Goal: Task Accomplishment & Management: Manage account settings

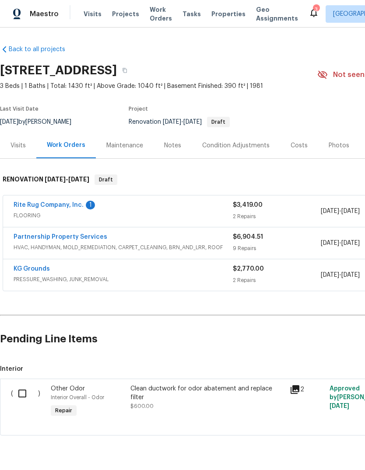
click at [52, 207] on link "Rite Rug Company, Inc." at bounding box center [49, 205] width 70 height 6
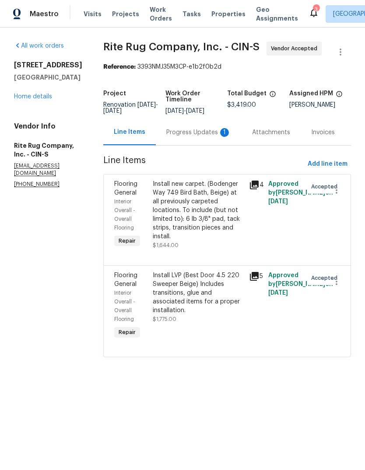
click at [205, 137] on div "Progress Updates 1" at bounding box center [198, 132] width 65 height 9
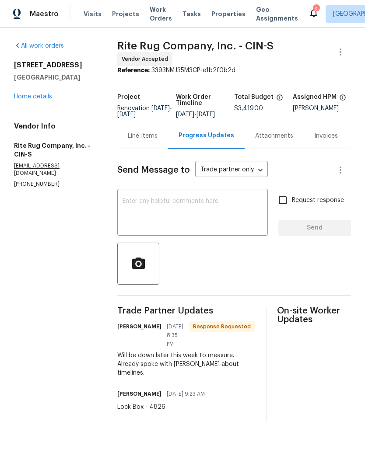
click at [205, 221] on textarea at bounding box center [192, 213] width 140 height 31
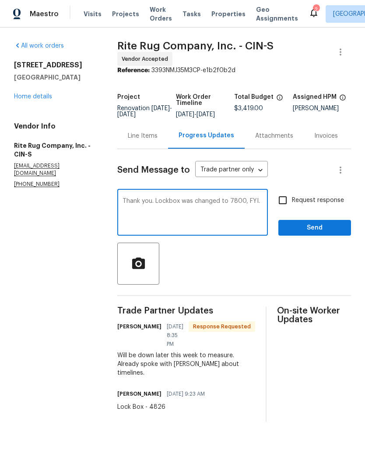
type textarea "Thank you. Lockbox was changed to 7800, FYI."
click at [316, 233] on span "Send" at bounding box center [314, 227] width 59 height 11
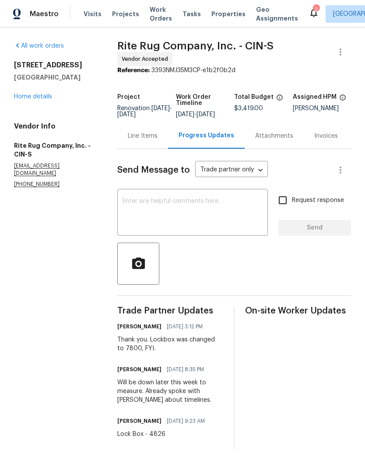
click at [39, 91] on div "[STREET_ADDRESS] Home details" at bounding box center [55, 81] width 82 height 40
click at [38, 94] on link "Home details" at bounding box center [33, 97] width 38 height 6
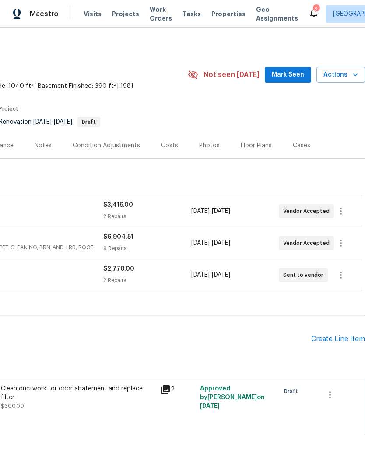
scroll to position [0, 129]
click at [344, 74] on span "Actions" at bounding box center [340, 74] width 35 height 11
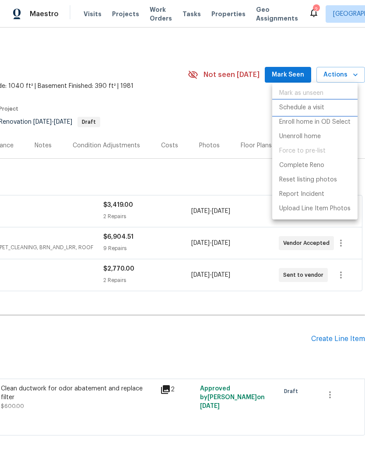
click at [322, 107] on p "Schedule a visit" at bounding box center [301, 107] width 45 height 9
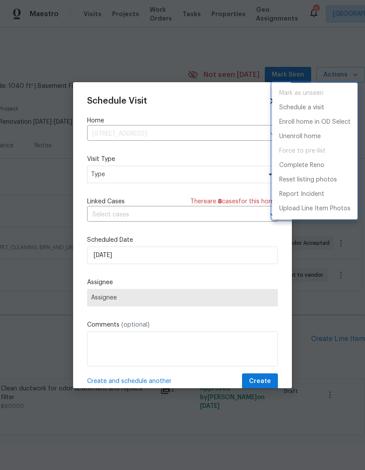
click at [154, 173] on div at bounding box center [182, 235] width 365 height 470
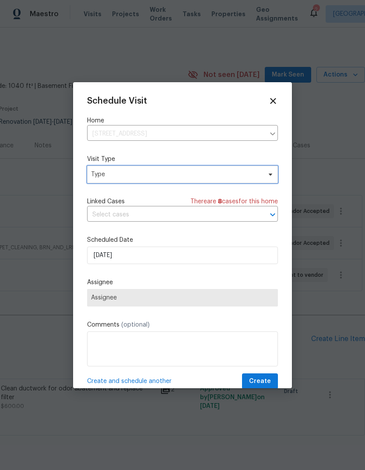
click at [196, 174] on span "Type" at bounding box center [176, 174] width 170 height 9
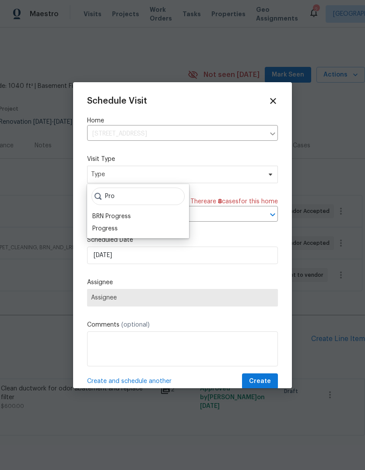
type input "Pro"
click at [140, 233] on div "Progress" at bounding box center [138, 228] width 97 height 12
click at [129, 232] on div "Progress" at bounding box center [138, 228] width 97 height 12
click at [115, 231] on div "Progress" at bounding box center [104, 228] width 25 height 9
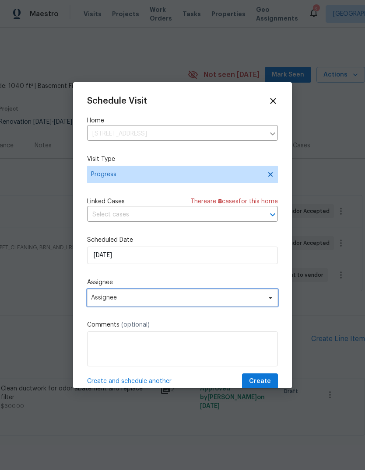
click at [182, 295] on span "Assignee" at bounding box center [182, 297] width 191 height 17
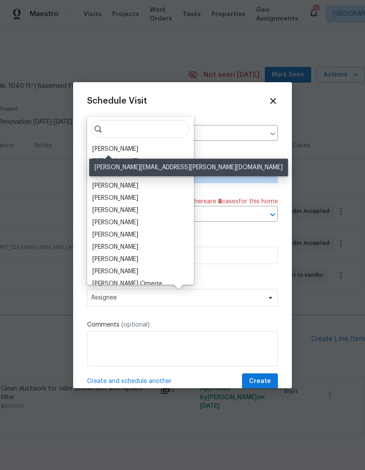
click at [122, 152] on div "[PERSON_NAME]" at bounding box center [115, 149] width 46 height 9
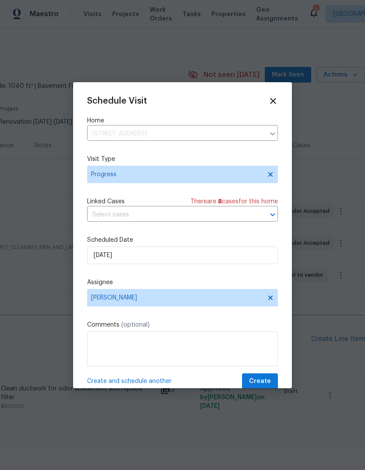
click at [154, 380] on span "Create and schedule another" at bounding box center [129, 381] width 84 height 9
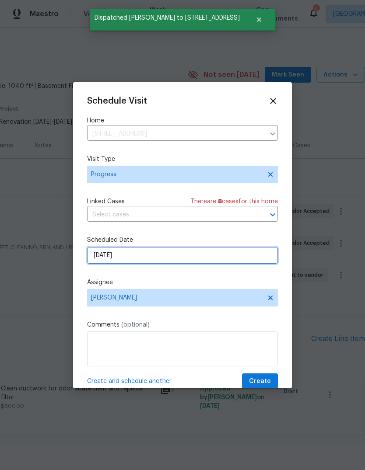
click at [189, 255] on input "[DATE]" at bounding box center [182, 255] width 191 height 17
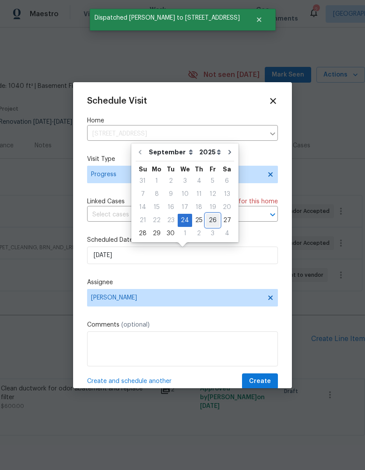
click at [213, 216] on div "26" at bounding box center [212, 220] width 14 height 12
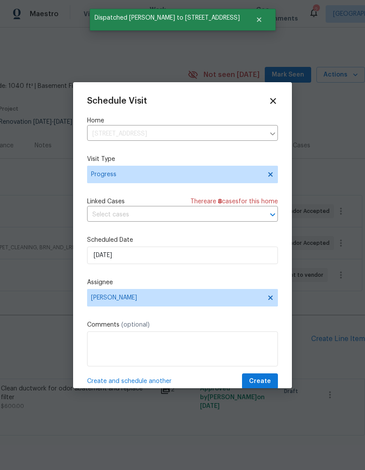
click at [154, 381] on span "Create and schedule another" at bounding box center [129, 381] width 84 height 9
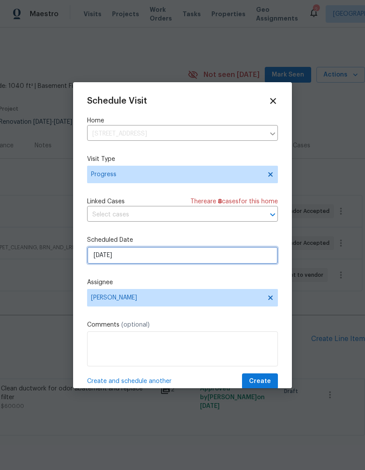
click at [171, 257] on input "[DATE]" at bounding box center [182, 255] width 191 height 17
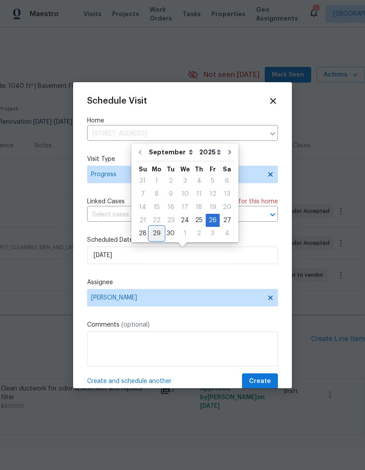
click at [159, 236] on div "29" at bounding box center [156, 233] width 14 height 12
type input "[DATE]"
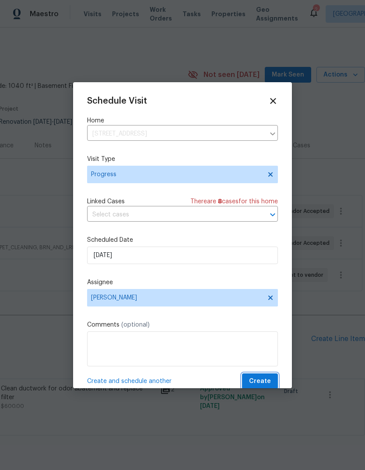
click at [258, 376] on button "Create" at bounding box center [260, 381] width 36 height 16
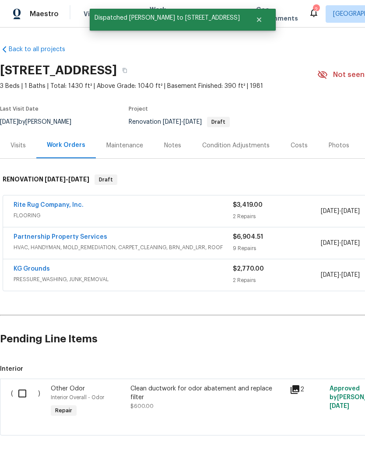
scroll to position [0, 0]
click at [38, 266] on link "KG Grounds" at bounding box center [32, 269] width 36 height 6
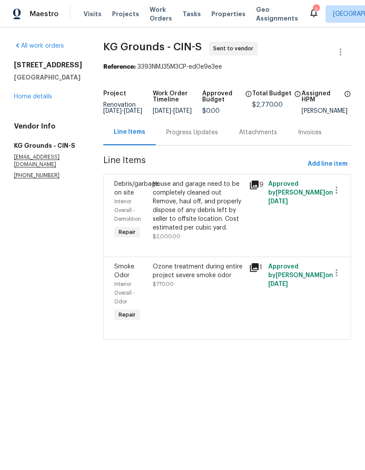
click at [192, 217] on div "House and garage need to be completely cleaned out Remove, haul off, and proper…" at bounding box center [198, 206] width 91 height 52
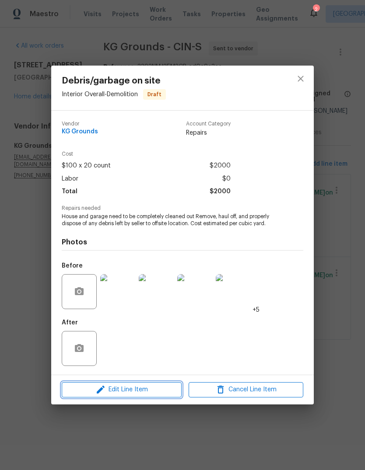
click at [143, 390] on span "Edit Line Item" at bounding box center [121, 389] width 115 height 11
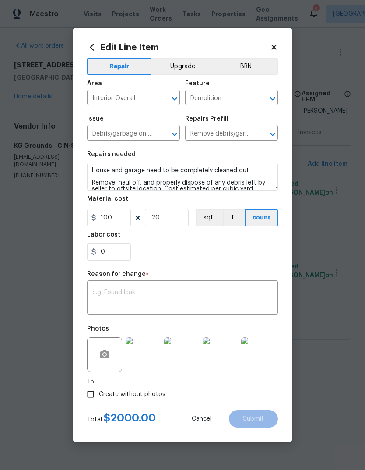
click at [157, 295] on textarea at bounding box center [182, 298] width 180 height 18
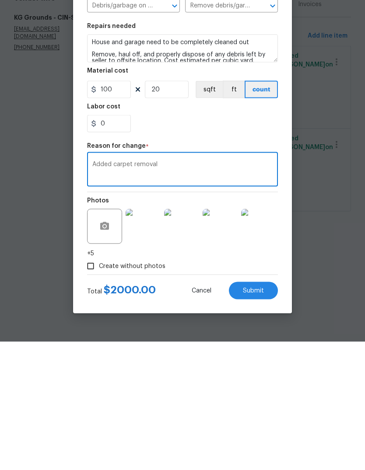
type textarea "Added carpet removal"
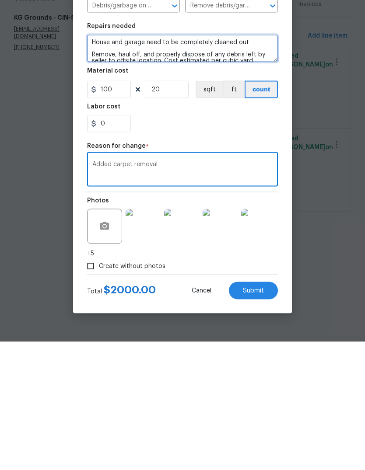
click at [255, 163] on textarea "House and garage need to be completely cleaned out Remove, haul off, and proper…" at bounding box center [182, 177] width 191 height 28
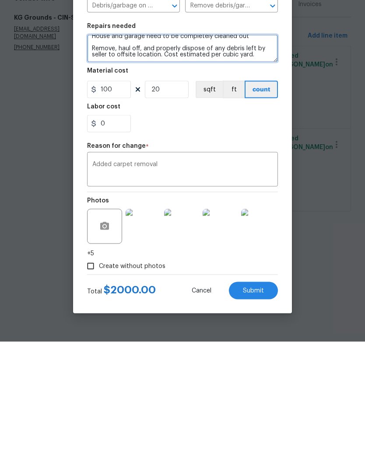
scroll to position [6, 0]
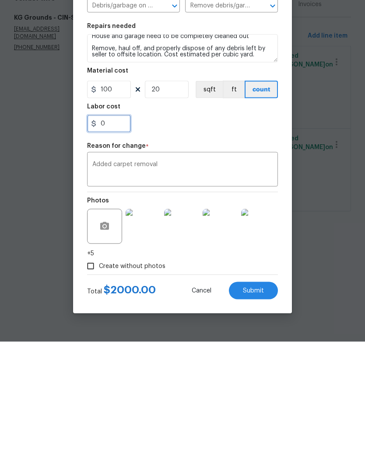
click at [121, 243] on input "0" at bounding box center [109, 251] width 44 height 17
type input "250"
click at [260, 243] on div "250" at bounding box center [182, 251] width 191 height 17
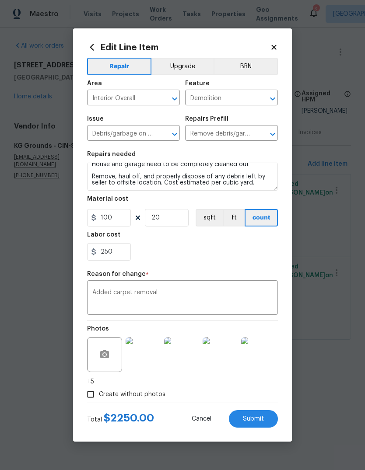
click at [254, 419] on span "Submit" at bounding box center [253, 419] width 21 height 7
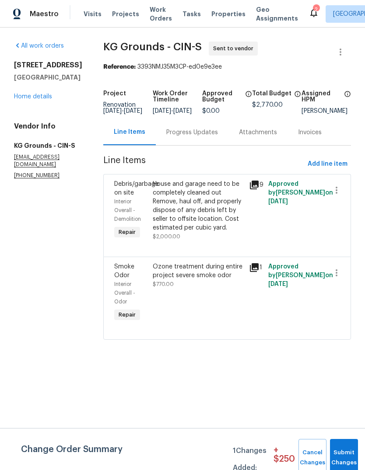
click at [30, 87] on div "[STREET_ADDRESS] Home details" at bounding box center [48, 81] width 68 height 40
click at [41, 95] on link "Home details" at bounding box center [33, 97] width 38 height 6
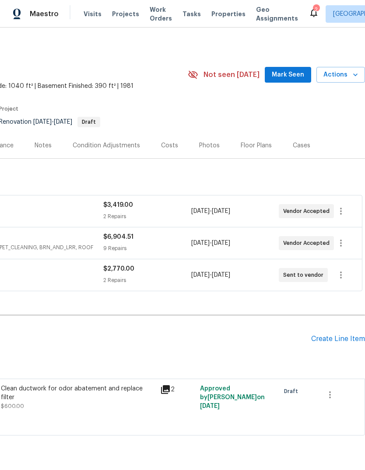
scroll to position [0, 129]
click at [252, 144] on div "Floor Plans" at bounding box center [255, 145] width 31 height 9
